Goal: Transaction & Acquisition: Purchase product/service

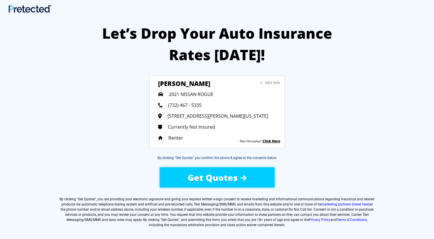
click at [204, 178] on span "Get Quotes" at bounding box center [213, 178] width 50 height 12
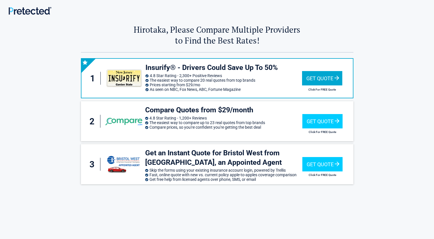
click at [313, 79] on div "Get Quote" at bounding box center [322, 78] width 40 height 14
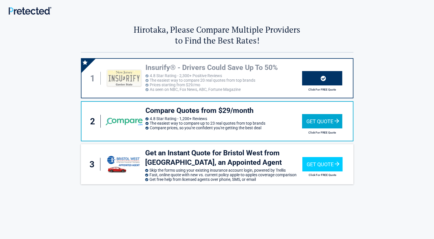
click at [316, 121] on div "Get Quote" at bounding box center [322, 121] width 40 height 14
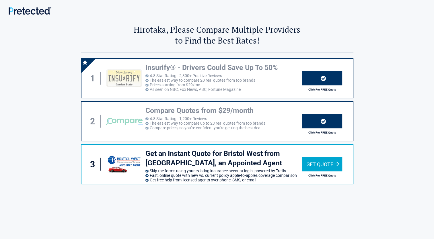
click at [322, 165] on div "Get Quote" at bounding box center [322, 164] width 40 height 14
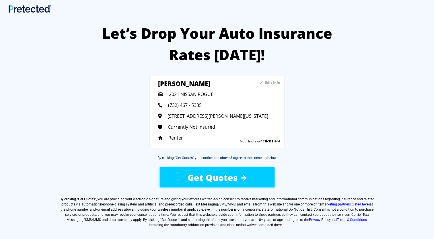
click at [235, 180] on span "Get Quotes" at bounding box center [213, 178] width 50 height 12
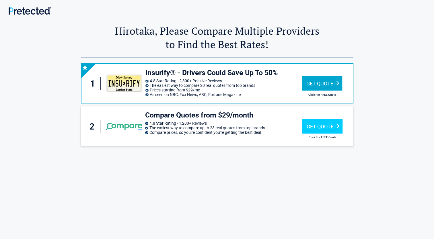
click at [331, 83] on div "Get Quote" at bounding box center [322, 83] width 40 height 14
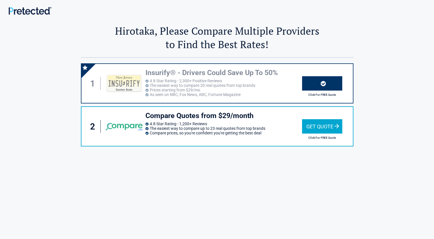
click at [328, 125] on div "Get Quote" at bounding box center [322, 126] width 40 height 14
